Goal: Task Accomplishment & Management: Manage account settings

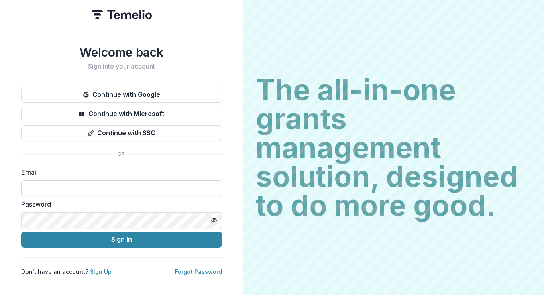
click at [126, 184] on input at bounding box center [121, 188] width 201 height 16
type input "**********"
click at [21, 232] on button "Sign In" at bounding box center [121, 240] width 201 height 16
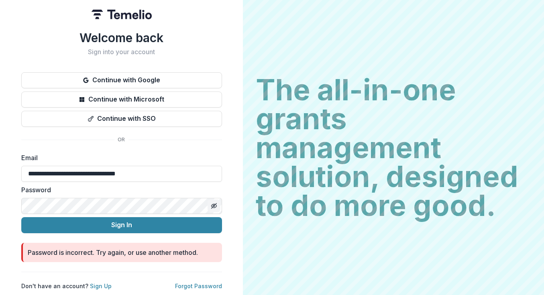
click at [213, 204] on icon "Toggle password visibility" at bounding box center [213, 205] width 4 height 3
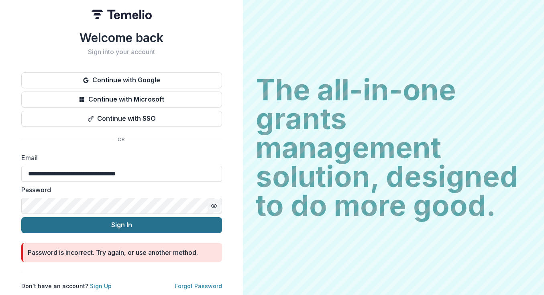
click at [79, 223] on button "Sign In" at bounding box center [121, 225] width 201 height 16
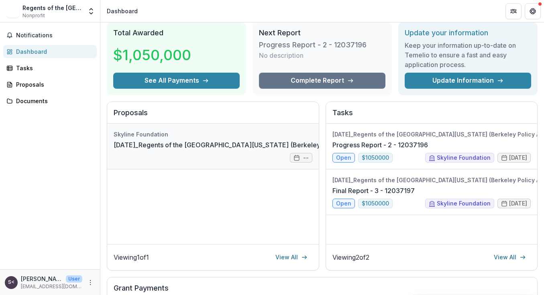
scroll to position [33, 0]
